Goal: Information Seeking & Learning: Learn about a topic

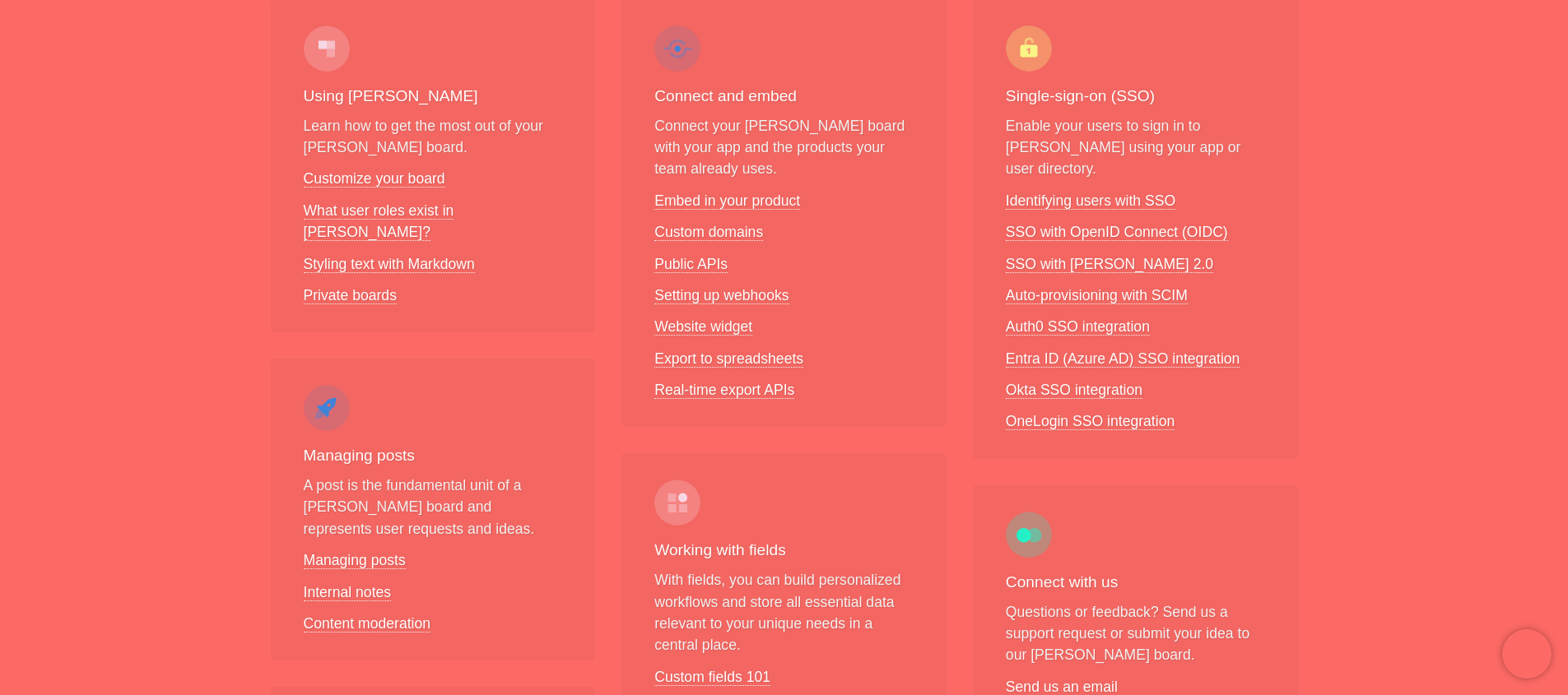
scroll to position [383, 0]
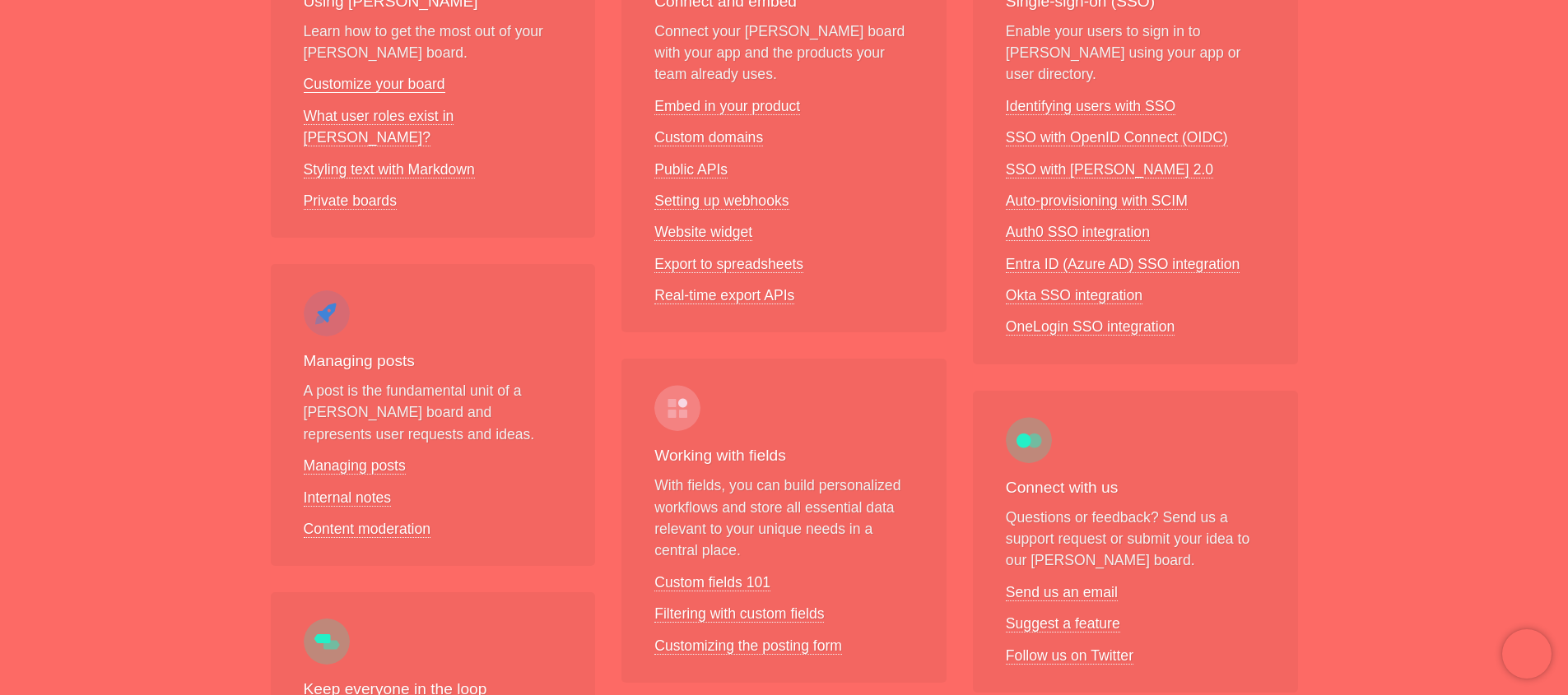
click at [415, 86] on link "Customize your board" at bounding box center [374, 85] width 142 height 17
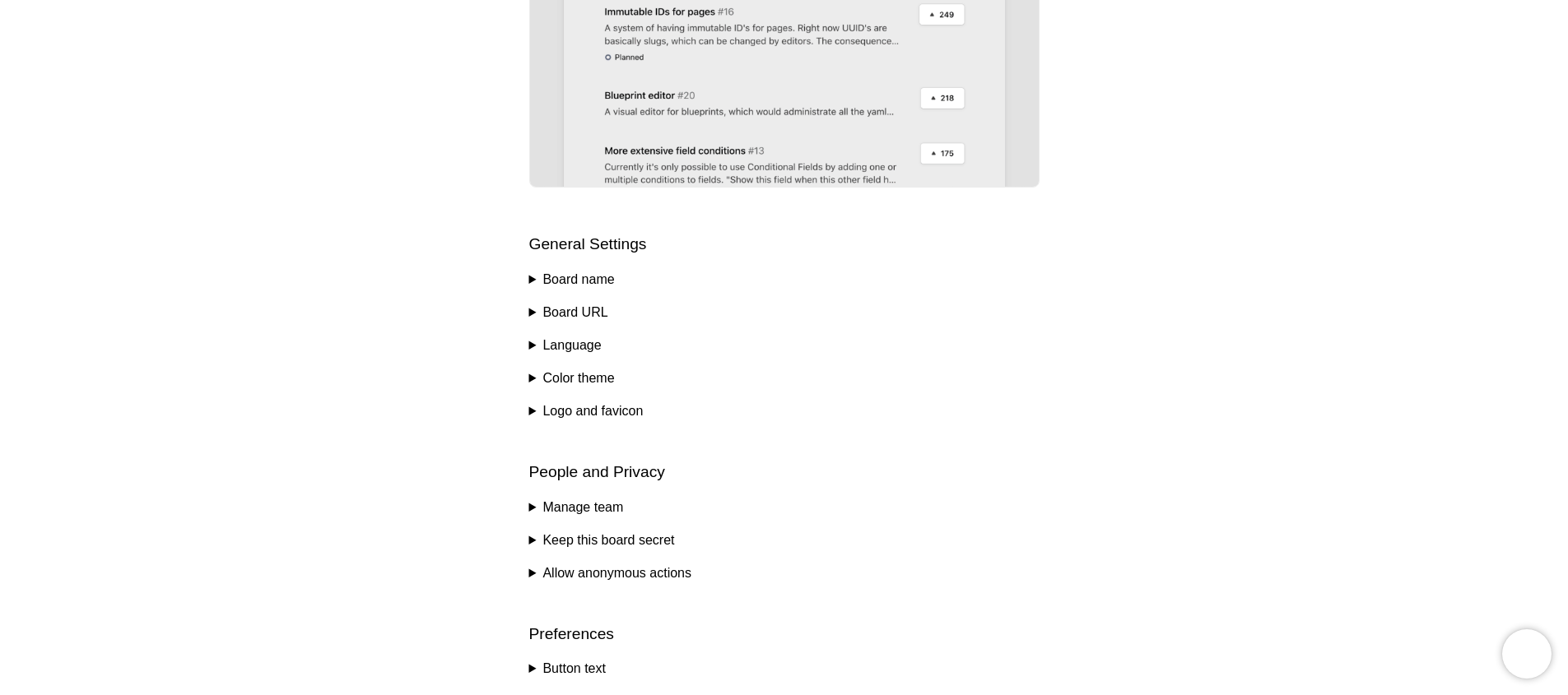
scroll to position [571, 0]
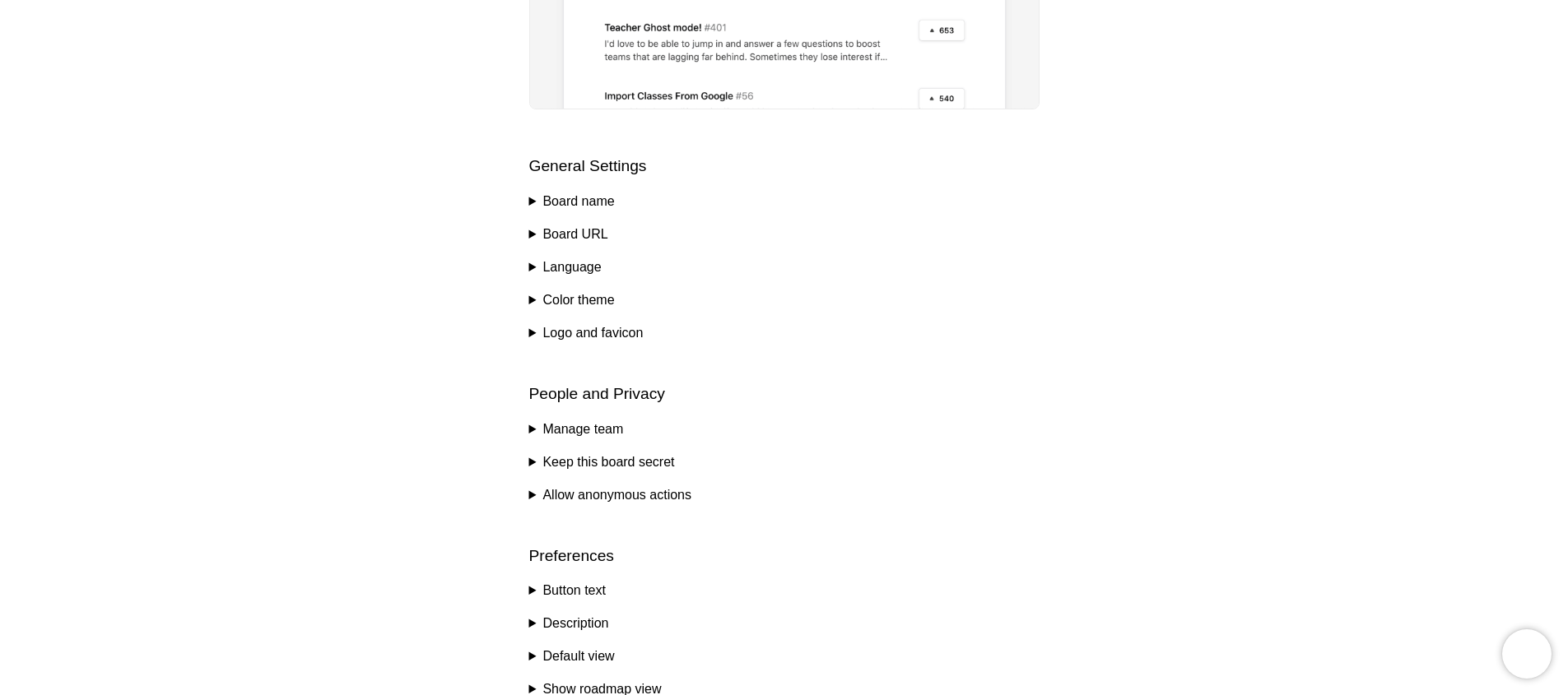
click at [603, 435] on summary "Manage team" at bounding box center [784, 430] width 511 height 19
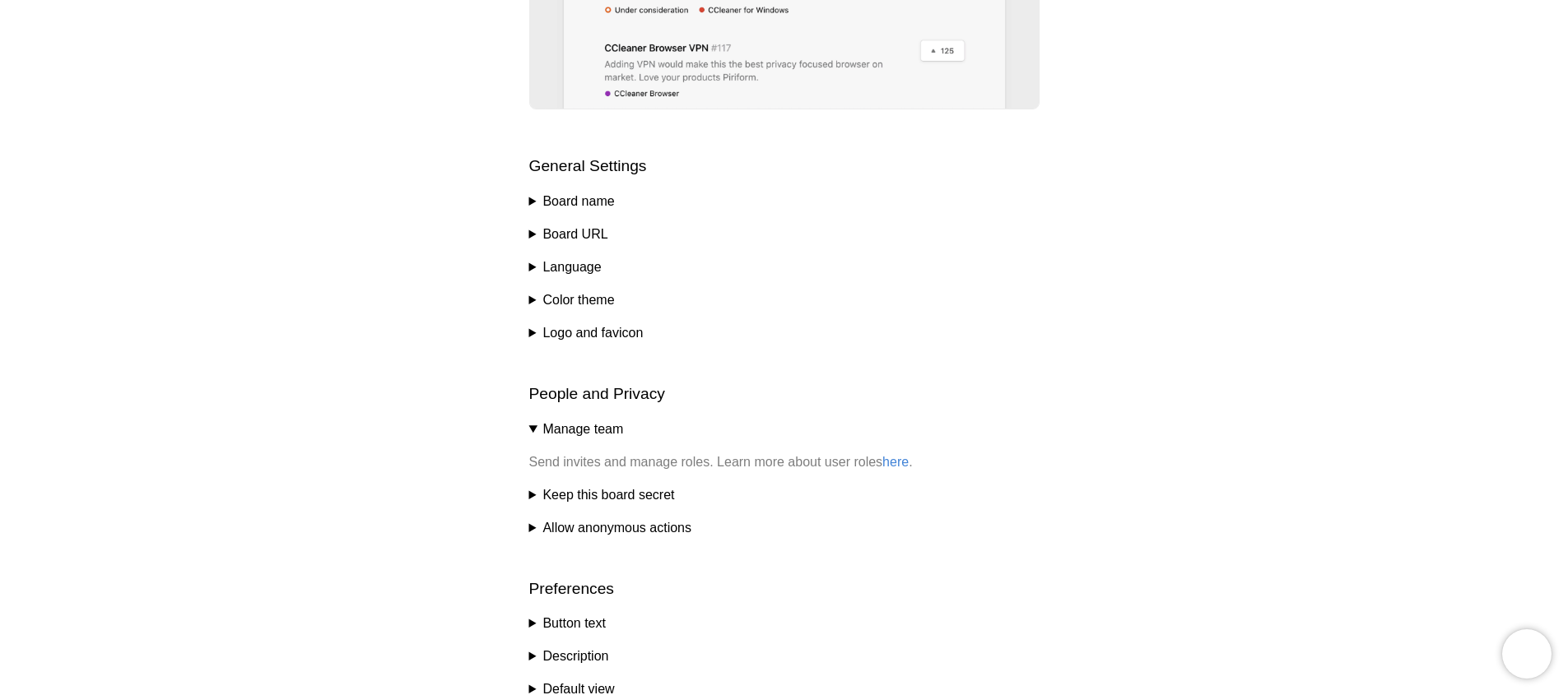
click at [625, 500] on summary "Keep this board secret" at bounding box center [784, 495] width 511 height 19
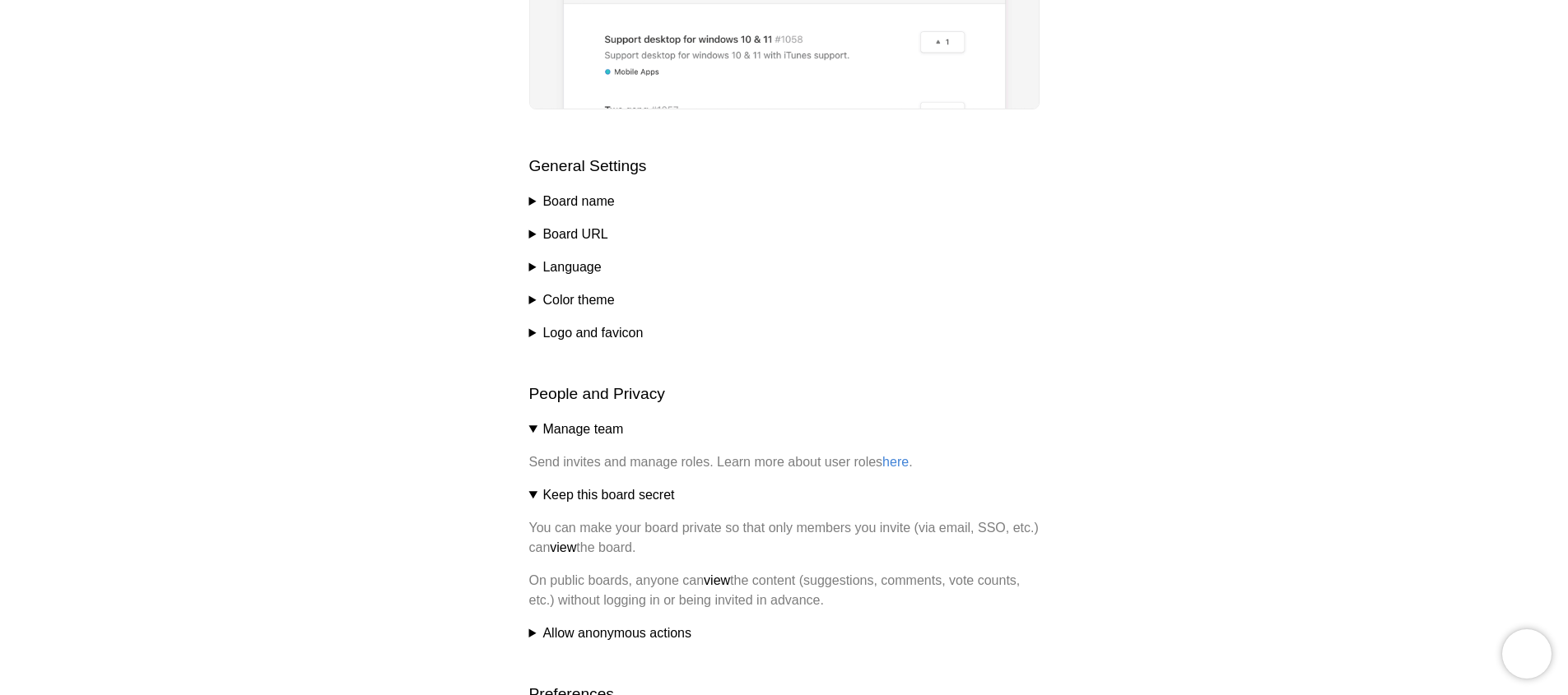
scroll to position [614, 0]
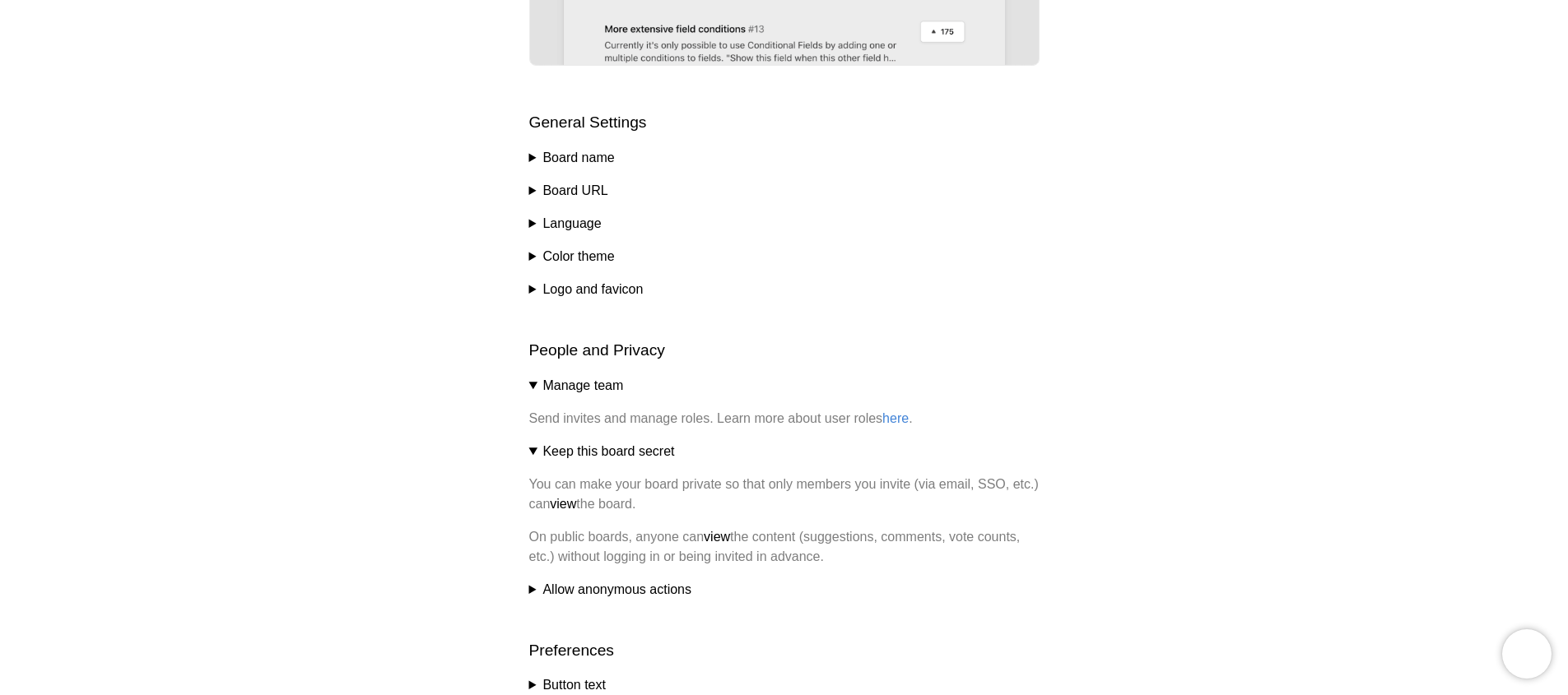
click at [682, 588] on summary "Allow anonymous actions" at bounding box center [784, 590] width 511 height 19
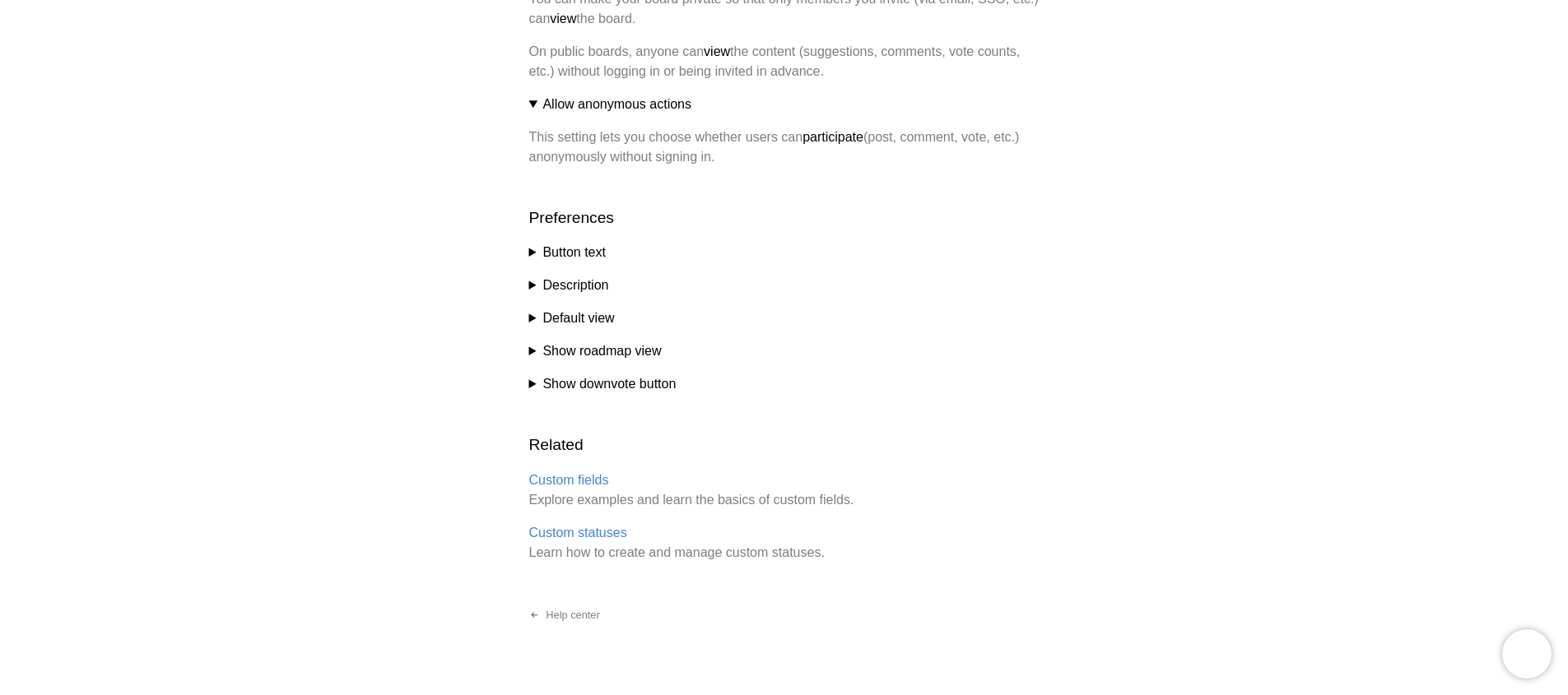
scroll to position [1131, 0]
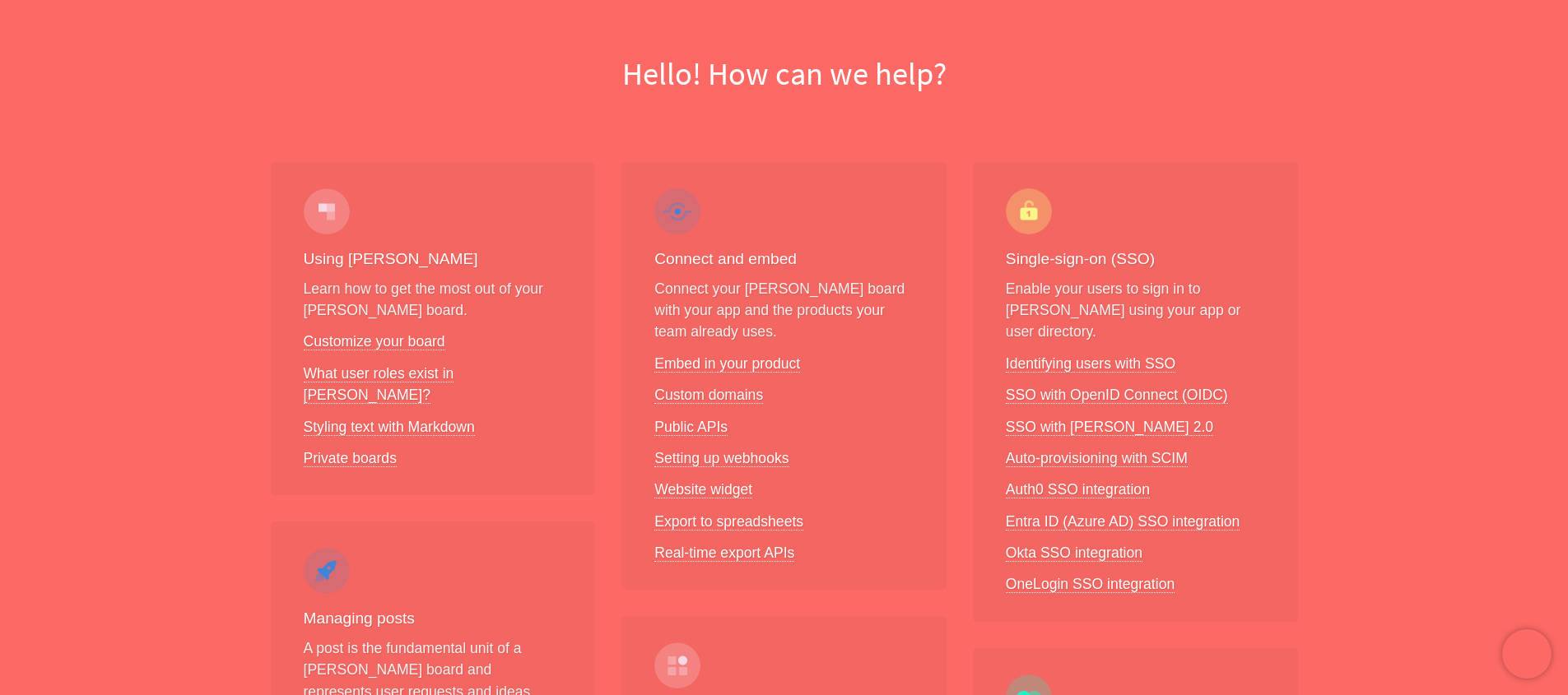
scroll to position [132, 0]
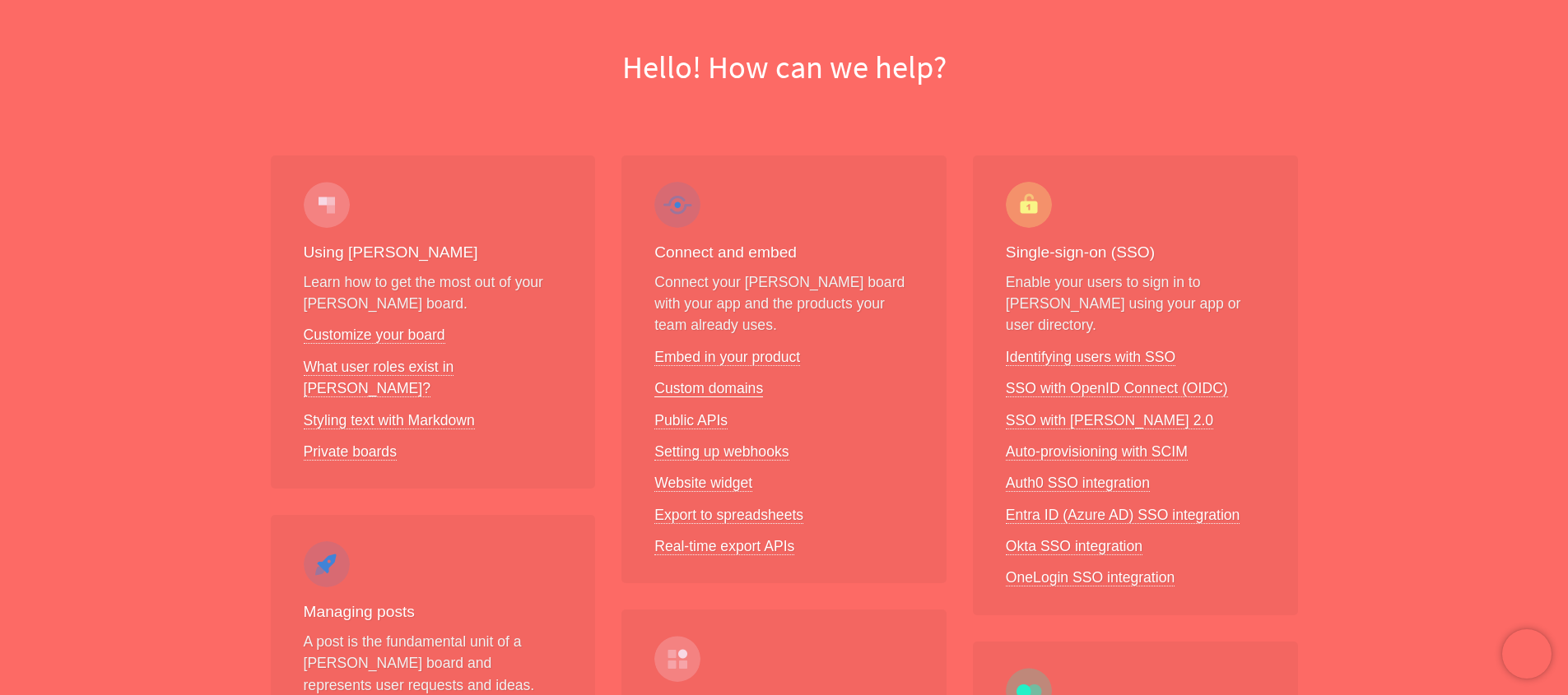
click at [740, 389] on link "Custom domains" at bounding box center [709, 389] width 109 height 17
